Goal: Information Seeking & Learning: Find specific page/section

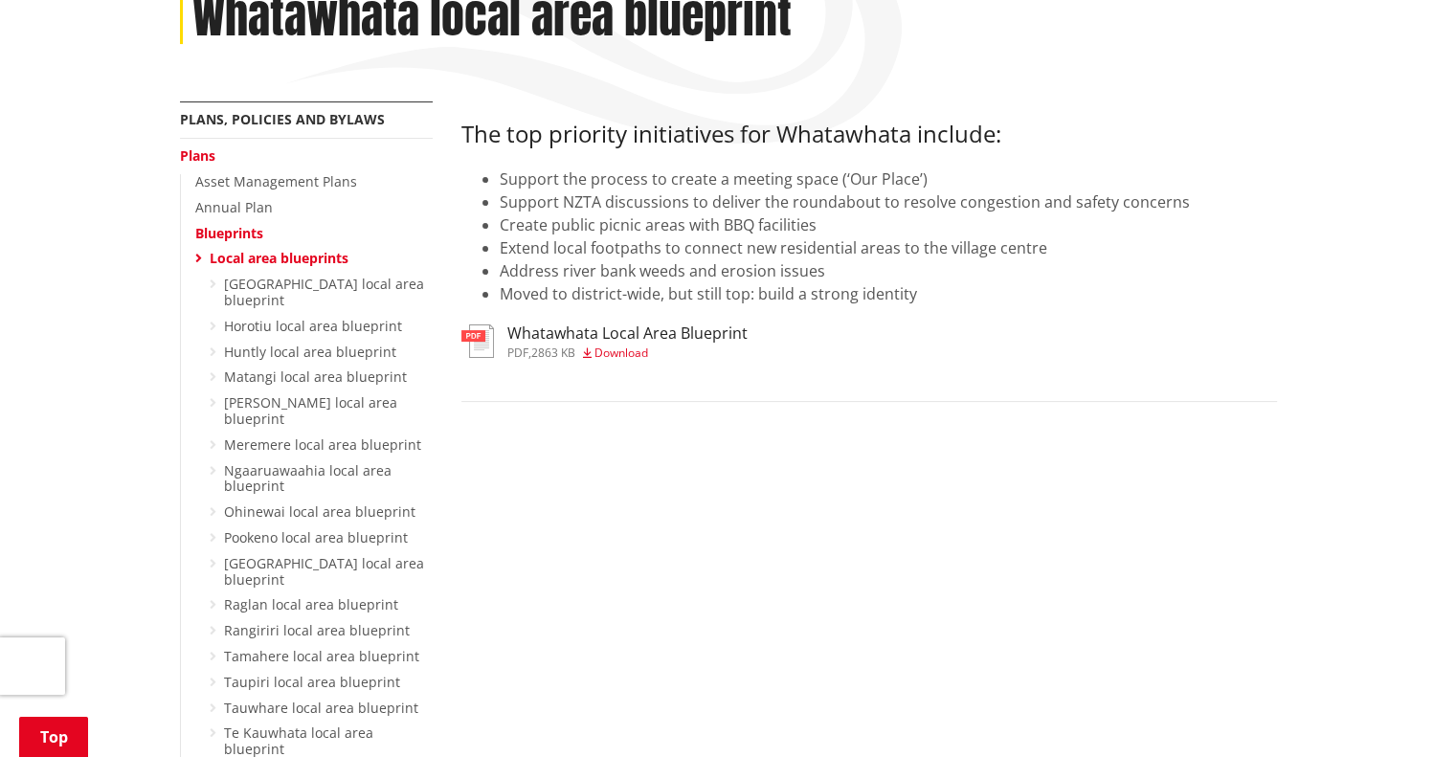
scroll to position [337, 0]
click at [631, 334] on h3 "Whatawhata Local Area Blueprint" at bounding box center [627, 335] width 240 height 18
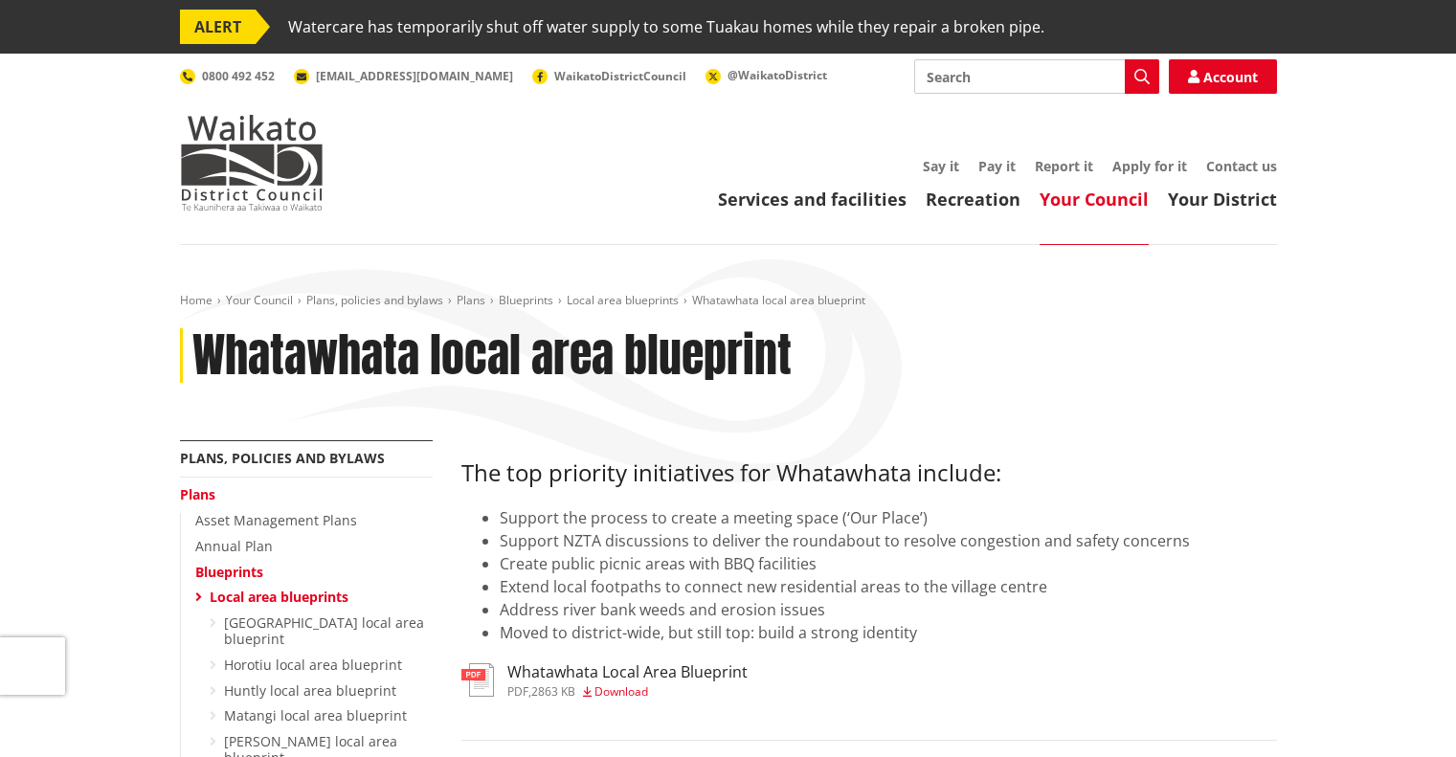
scroll to position [337, 0]
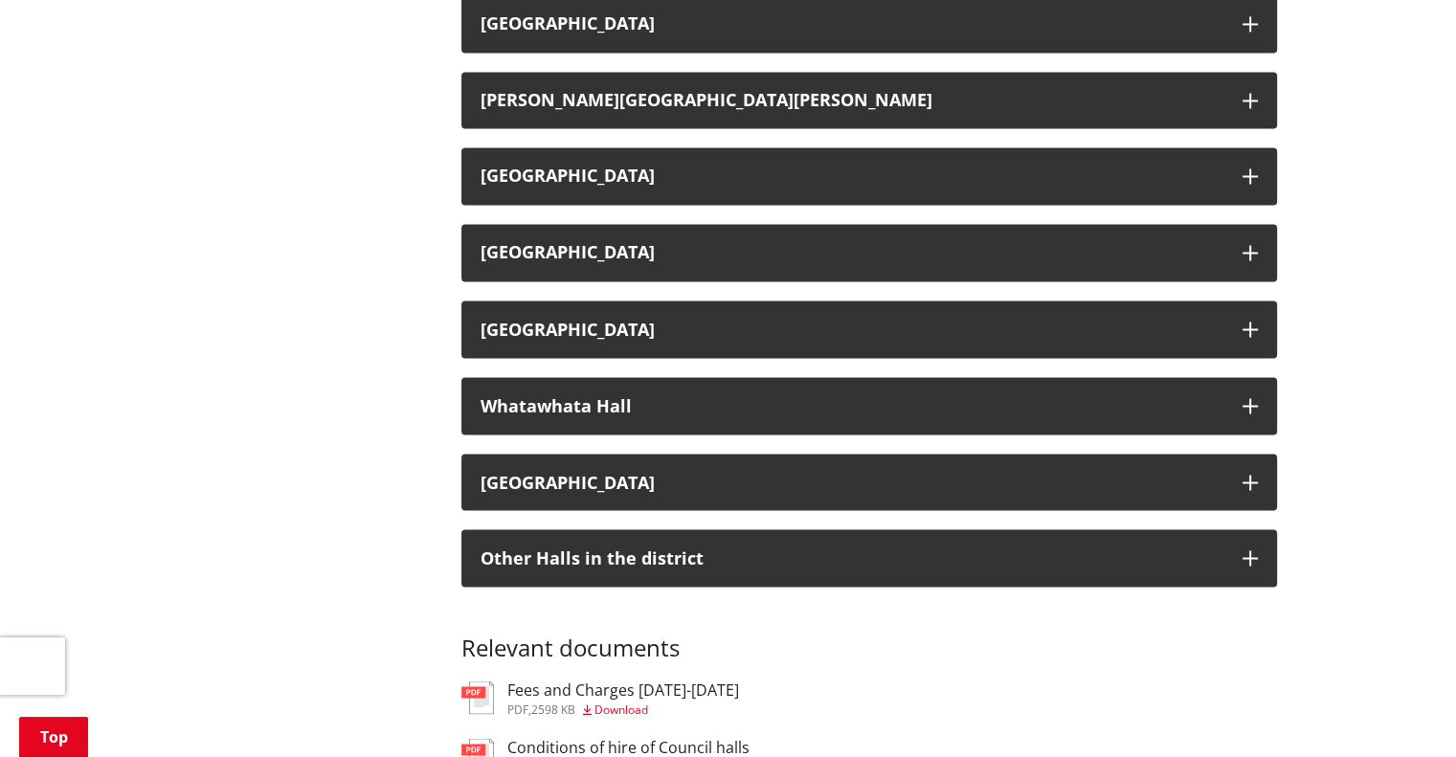
scroll to position [3369, 0]
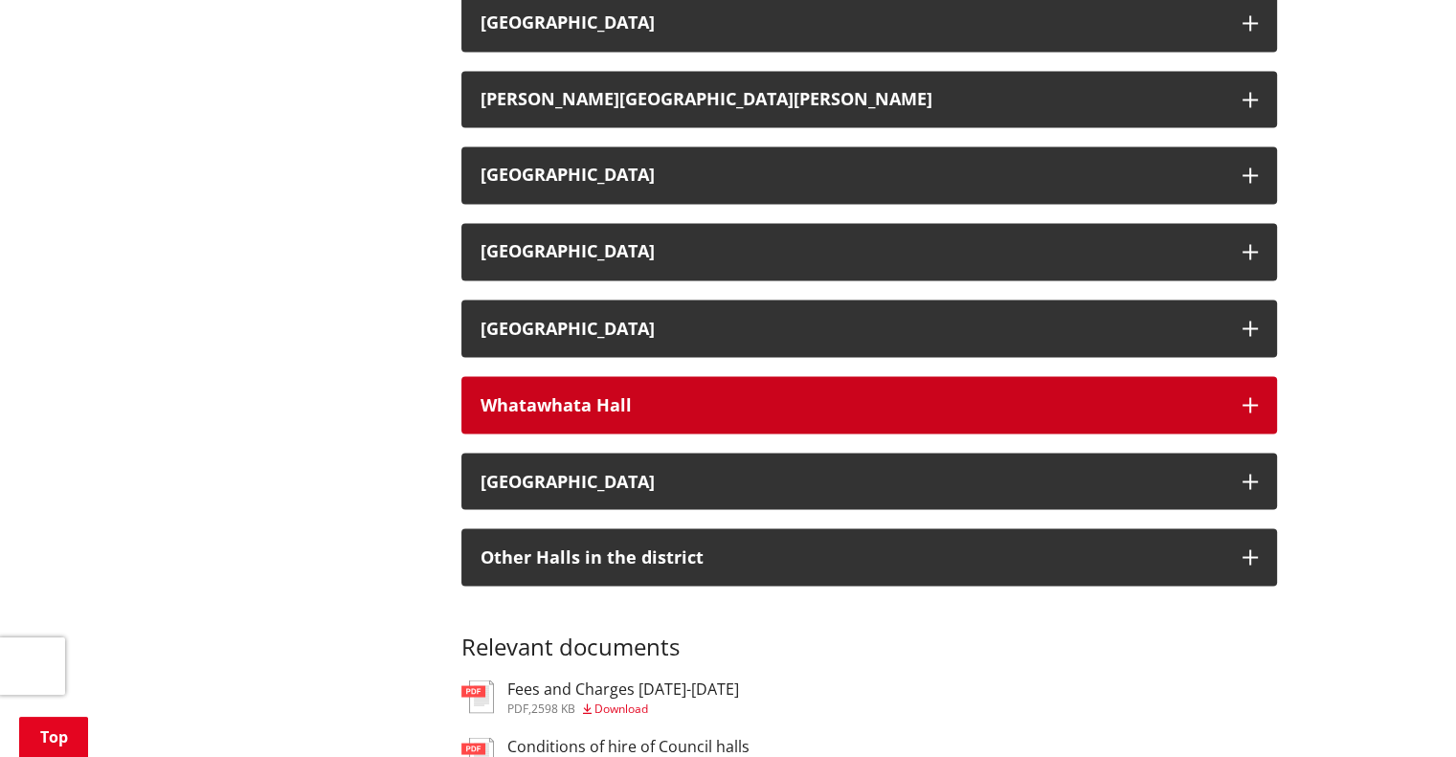
click at [748, 397] on div "Whatawhata Hall" at bounding box center [852, 404] width 743 height 19
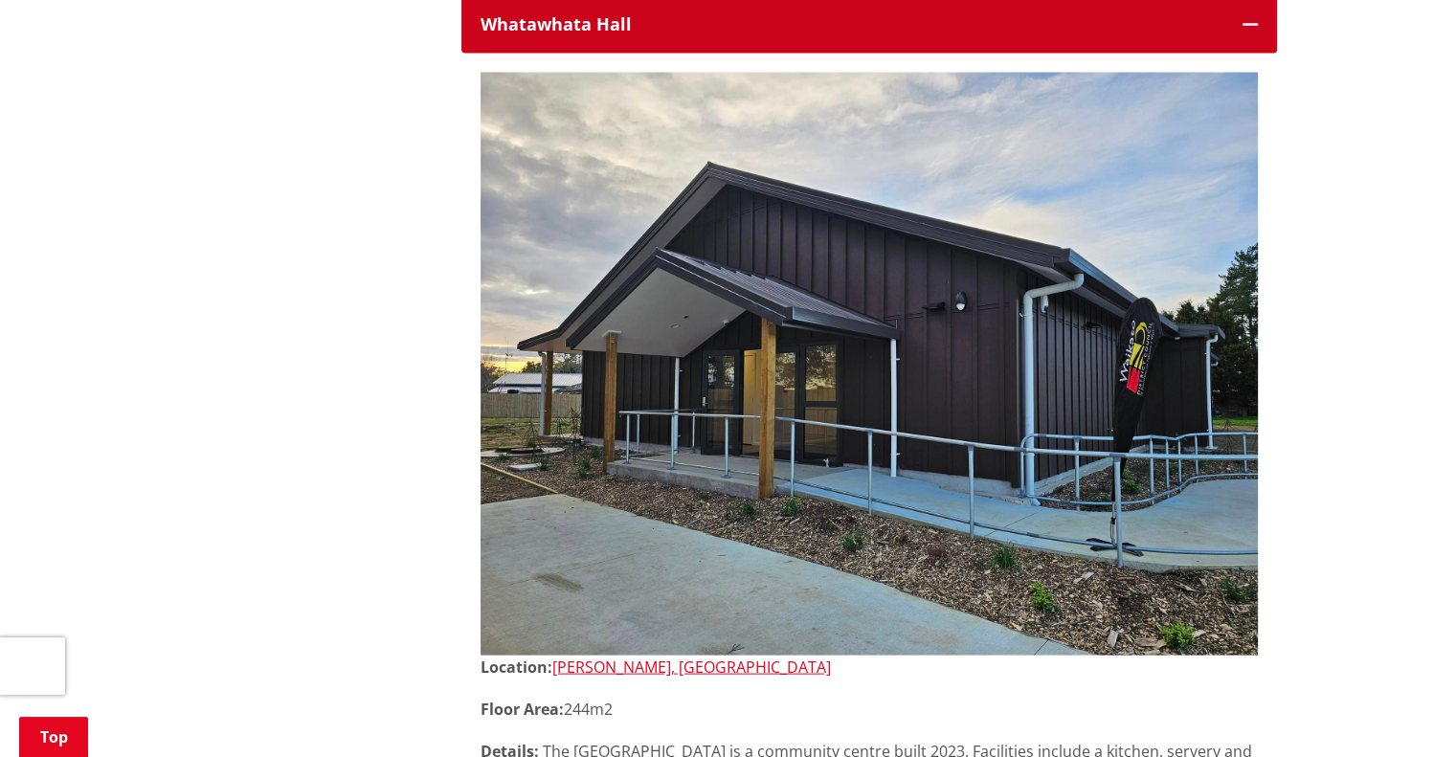
scroll to position [3751, 0]
